Goal: Transaction & Acquisition: Download file/media

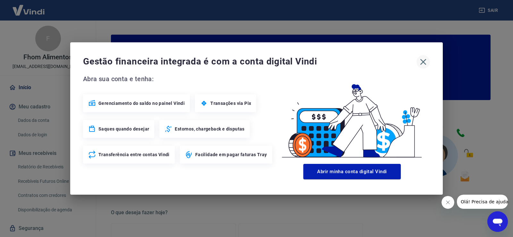
click at [419, 60] on icon "button" at bounding box center [423, 62] width 10 height 10
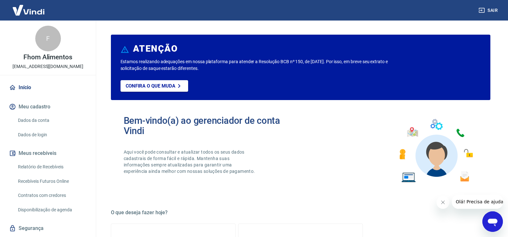
click at [40, 168] on link "Relatório de Recebíveis" at bounding box center [51, 166] width 73 height 13
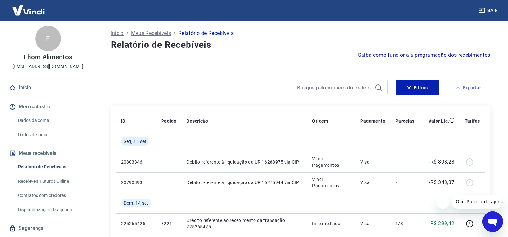
click at [456, 89] on button "Exportar" at bounding box center [469, 87] width 44 height 15
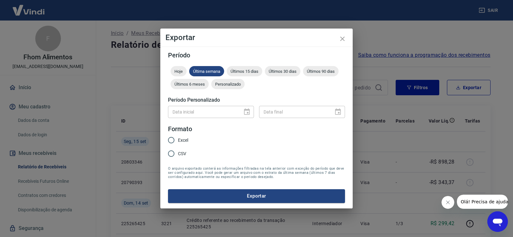
click at [182, 143] on span "Excel" at bounding box center [183, 140] width 10 height 7
click at [178, 143] on input "Excel" at bounding box center [170, 139] width 13 height 13
radio input "true"
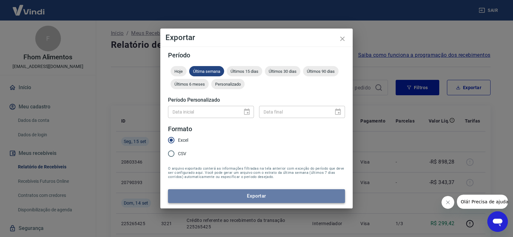
click at [221, 199] on button "Exportar" at bounding box center [256, 195] width 177 height 13
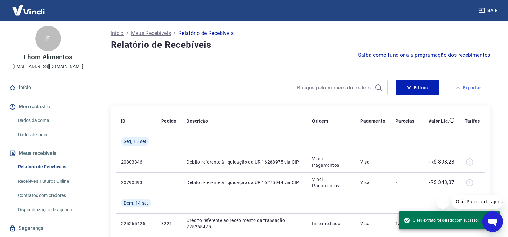
click at [465, 87] on button "Exportar" at bounding box center [469, 87] width 44 height 15
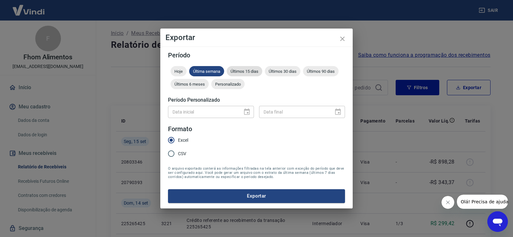
click at [247, 69] on span "Últimos 15 dias" at bounding box center [245, 71] width 36 height 5
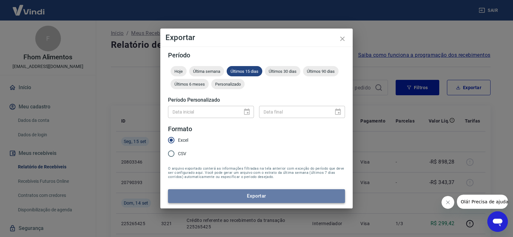
click at [229, 198] on button "Exportar" at bounding box center [256, 195] width 177 height 13
